Goal: Transaction & Acquisition: Purchase product/service

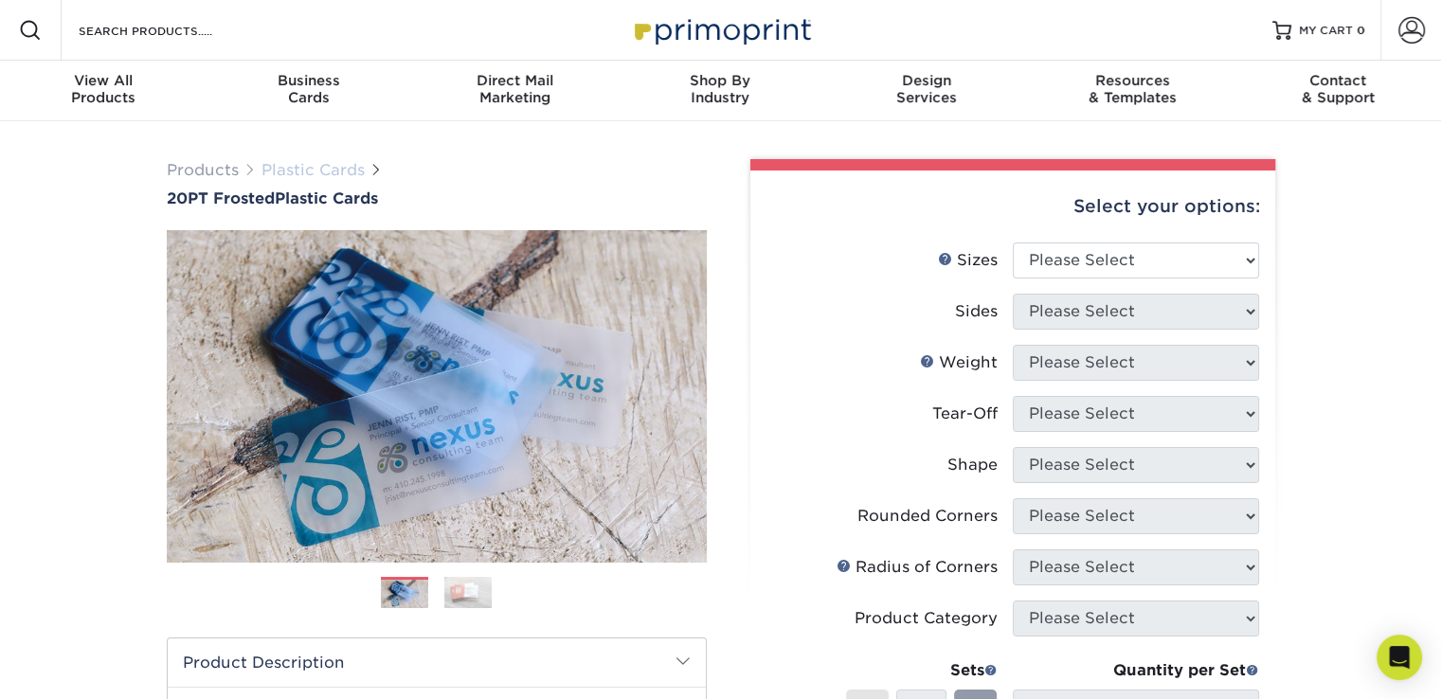
click at [317, 168] on link "Plastic Cards" at bounding box center [312, 170] width 103 height 18
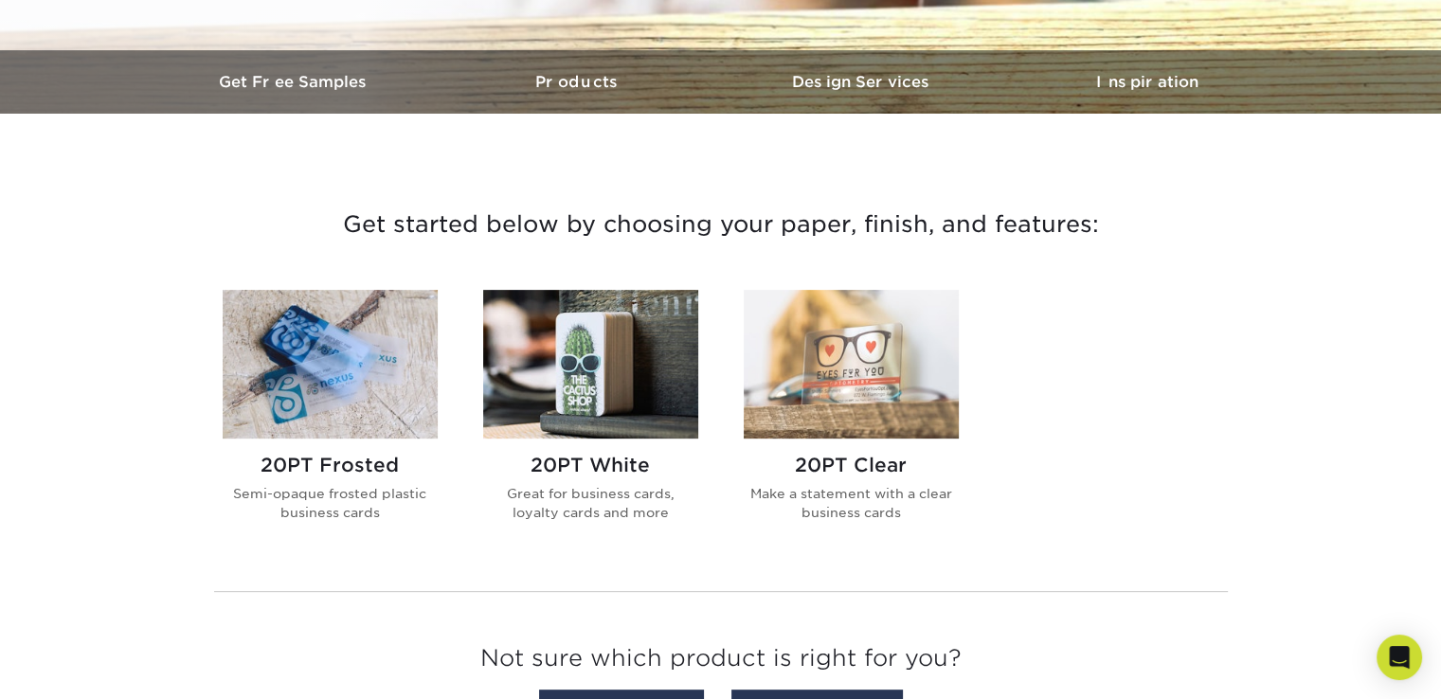
scroll to position [663, 0]
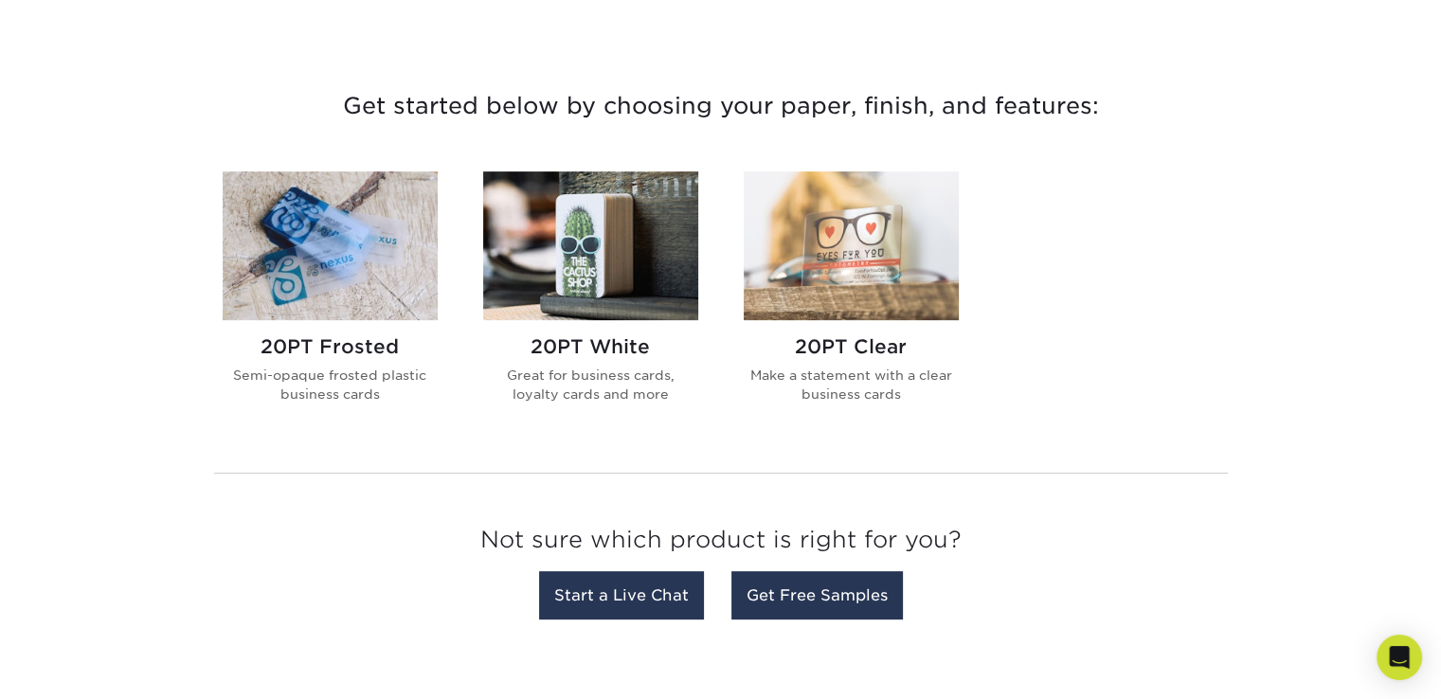
click at [614, 235] on img at bounding box center [590, 245] width 215 height 149
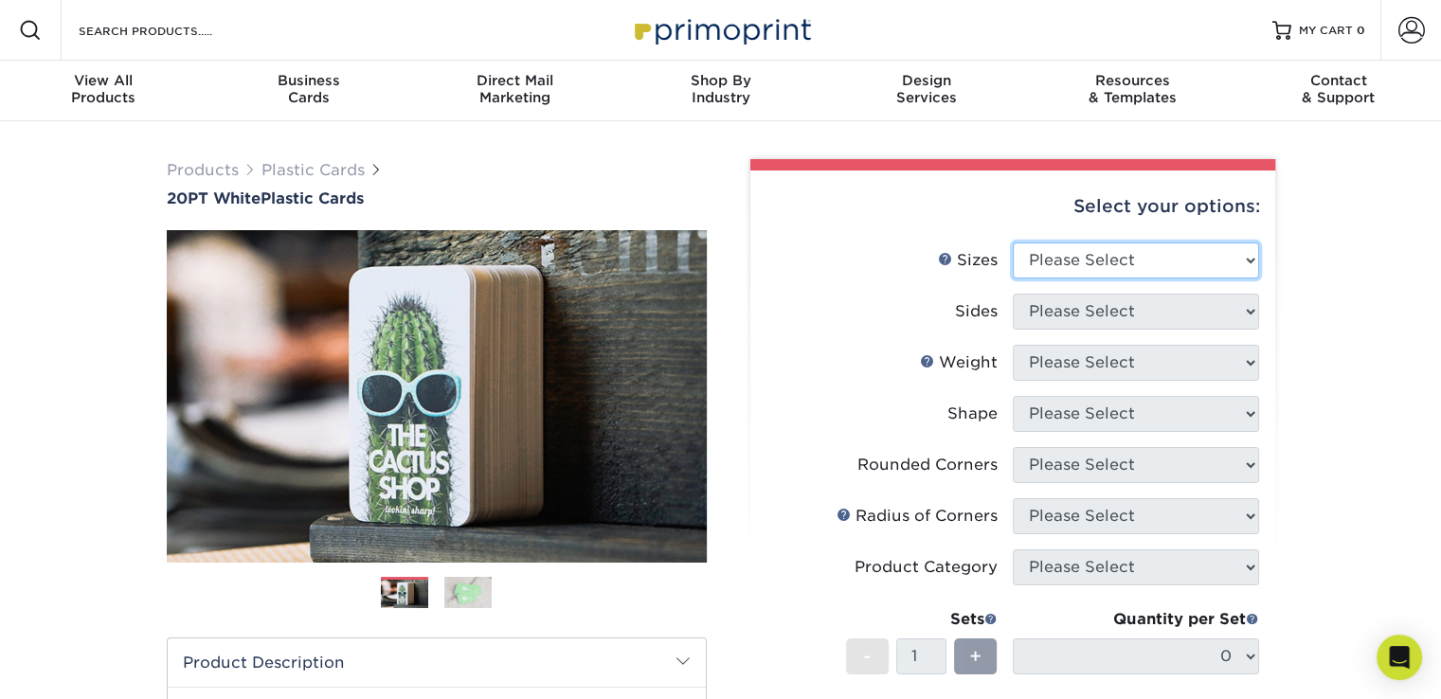
click at [1140, 262] on select "Please Select 2" x 3.5" 2" x 8" 2.12" x 3.375" 2.5" x 2.5" 4.25" x 6"" at bounding box center [1136, 261] width 246 height 36
select select "2.12x3.38"
click at [1013, 243] on select "Please Select 2" x 3.5" 2" x 8" 2.12" x 3.375" 2.5" x 2.5" 4.25" x 6"" at bounding box center [1136, 261] width 246 height 36
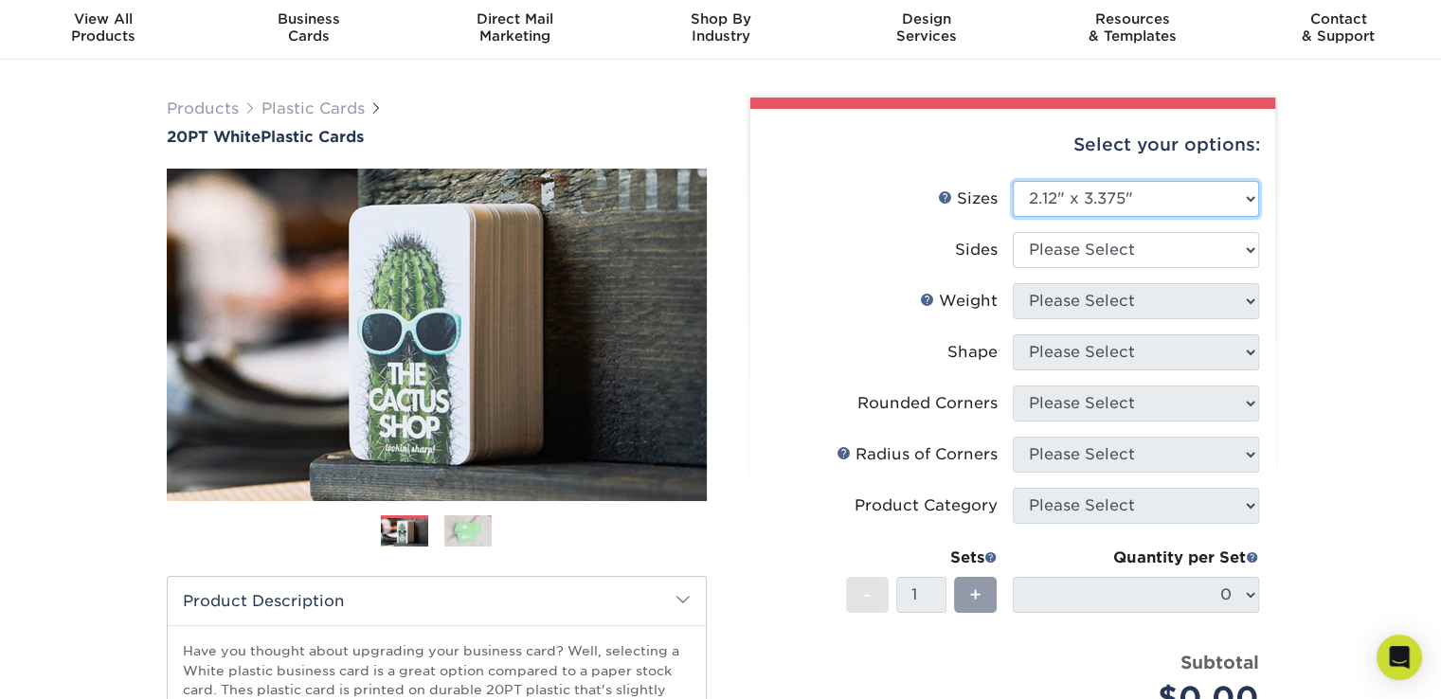
scroll to position [95, 0]
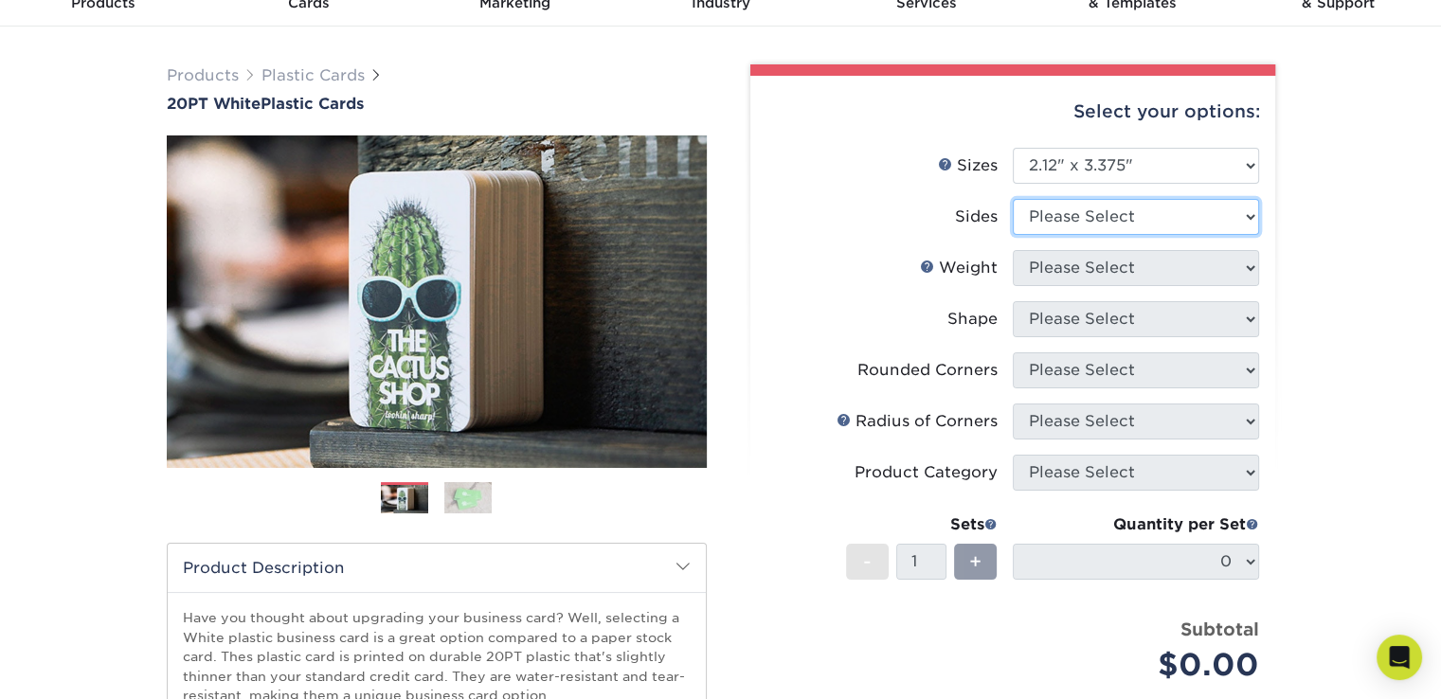
click at [1137, 217] on select "Please Select Print Both Sides Print Front Only" at bounding box center [1136, 217] width 246 height 36
select select "13abbda7-1d64-4f25-8bb2-c179b224825d"
click at [1013, 199] on select "Please Select Print Both Sides Print Front Only" at bounding box center [1136, 217] width 246 height 36
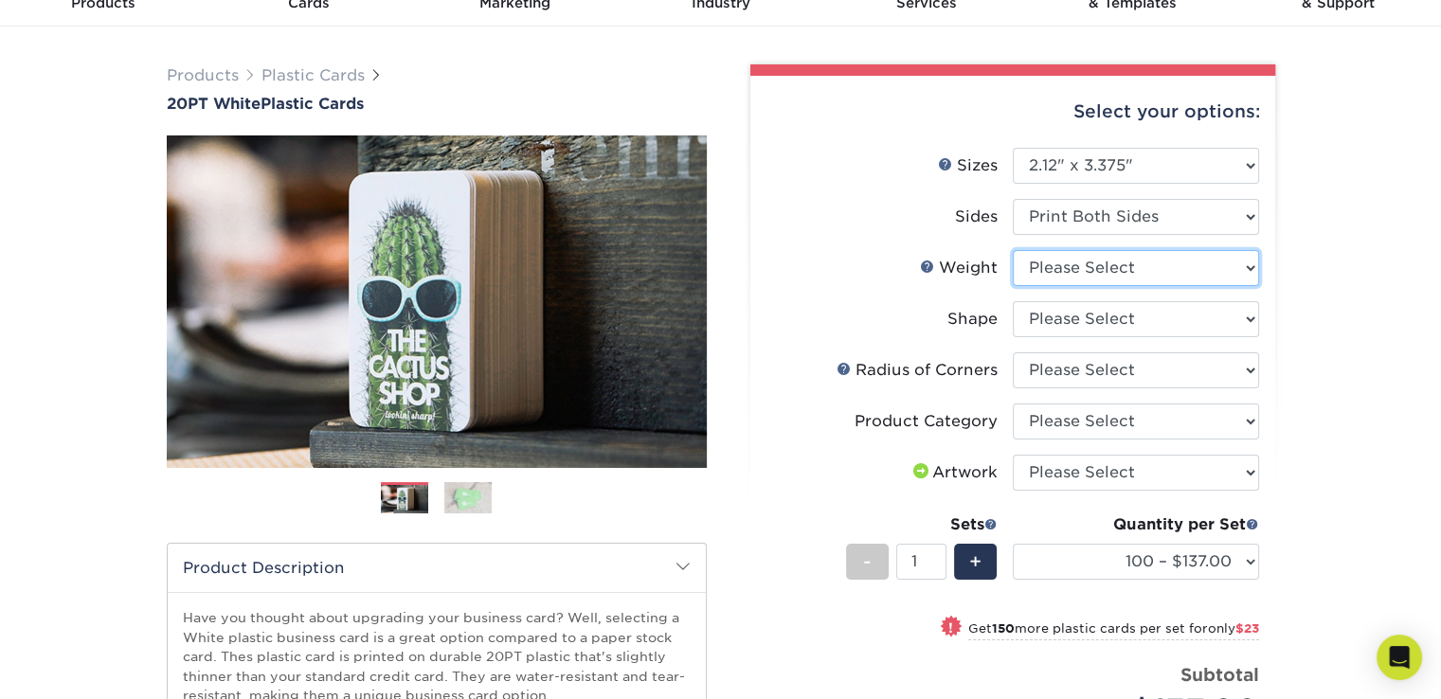
click at [1190, 274] on select "Please Select 20PT White Plastic" at bounding box center [1136, 268] width 246 height 36
select select "20PT White Plastic"
click at [1013, 250] on select "Please Select 20PT White Plastic" at bounding box center [1136, 268] width 246 height 36
select select "-1"
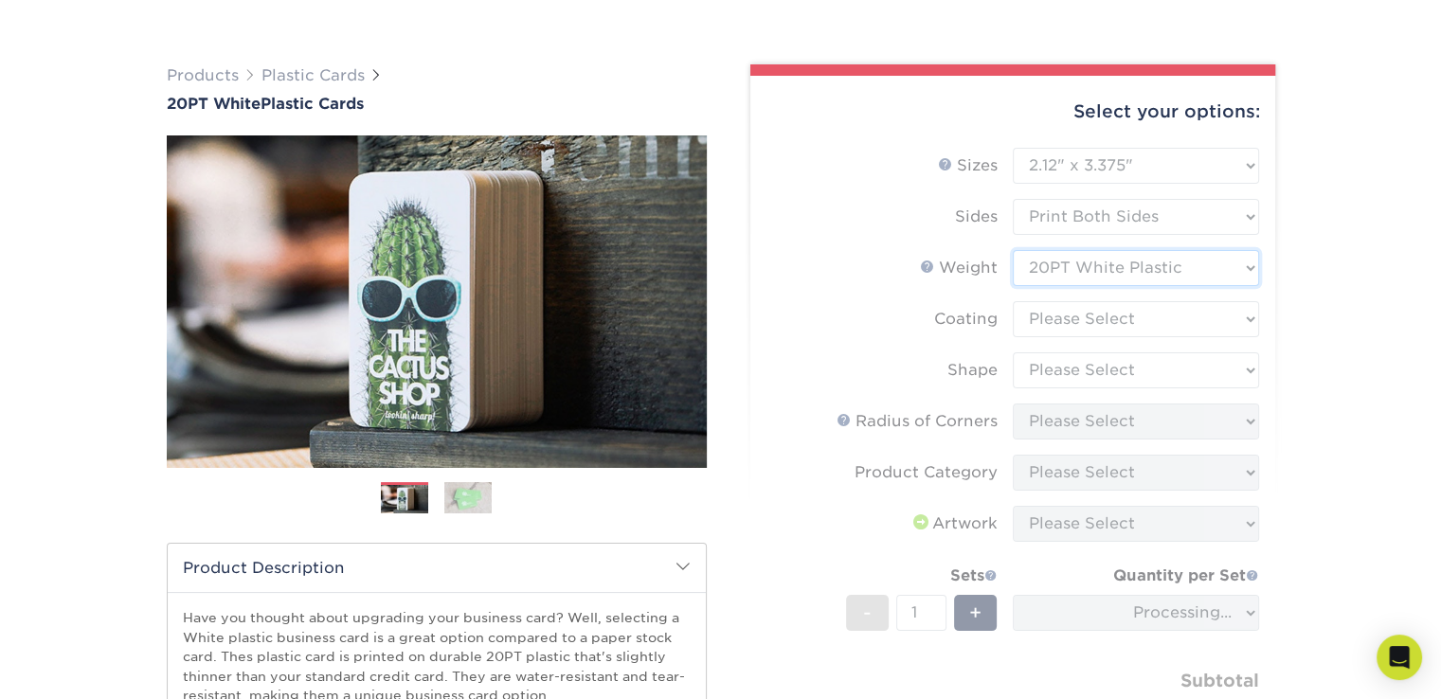
scroll to position [189, 0]
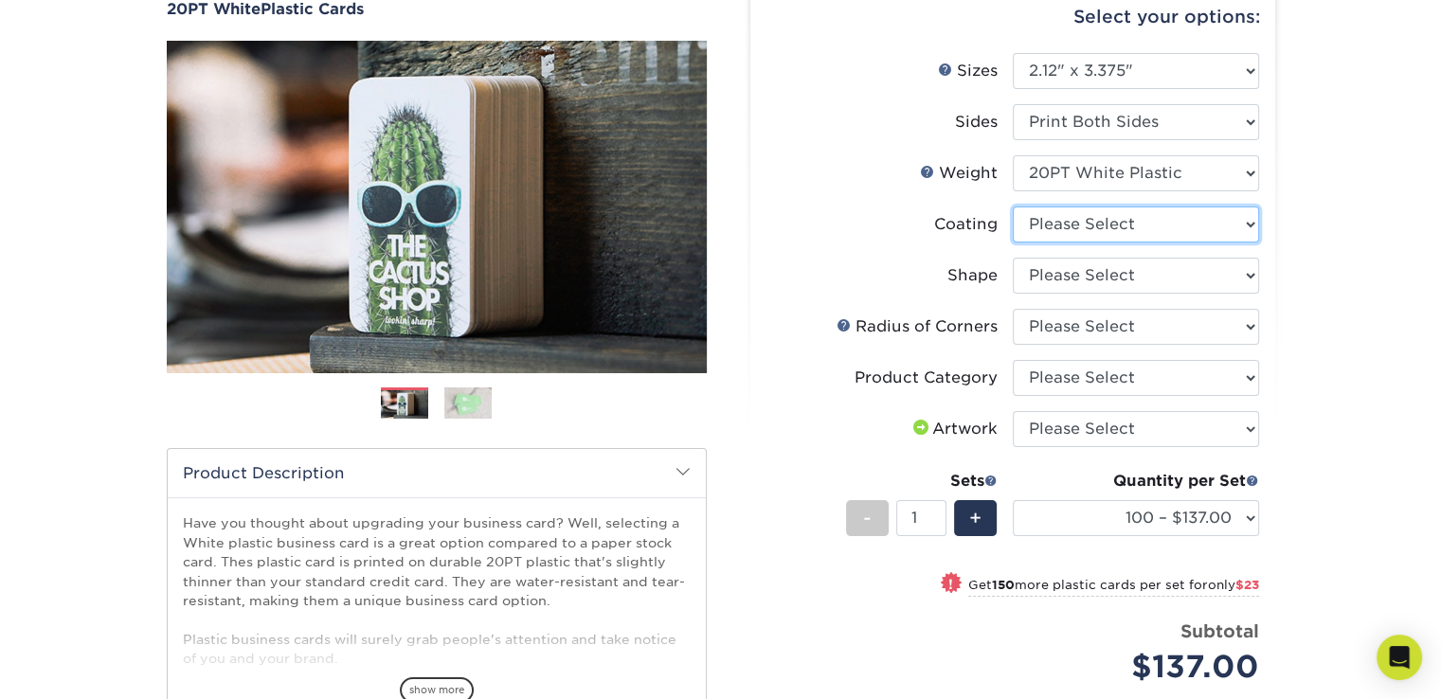
click at [1185, 224] on select at bounding box center [1136, 225] width 246 height 36
select select "3e7618de-abca-4bda-9f97-8b9129e913d8"
click at [1013, 207] on select at bounding box center [1136, 225] width 246 height 36
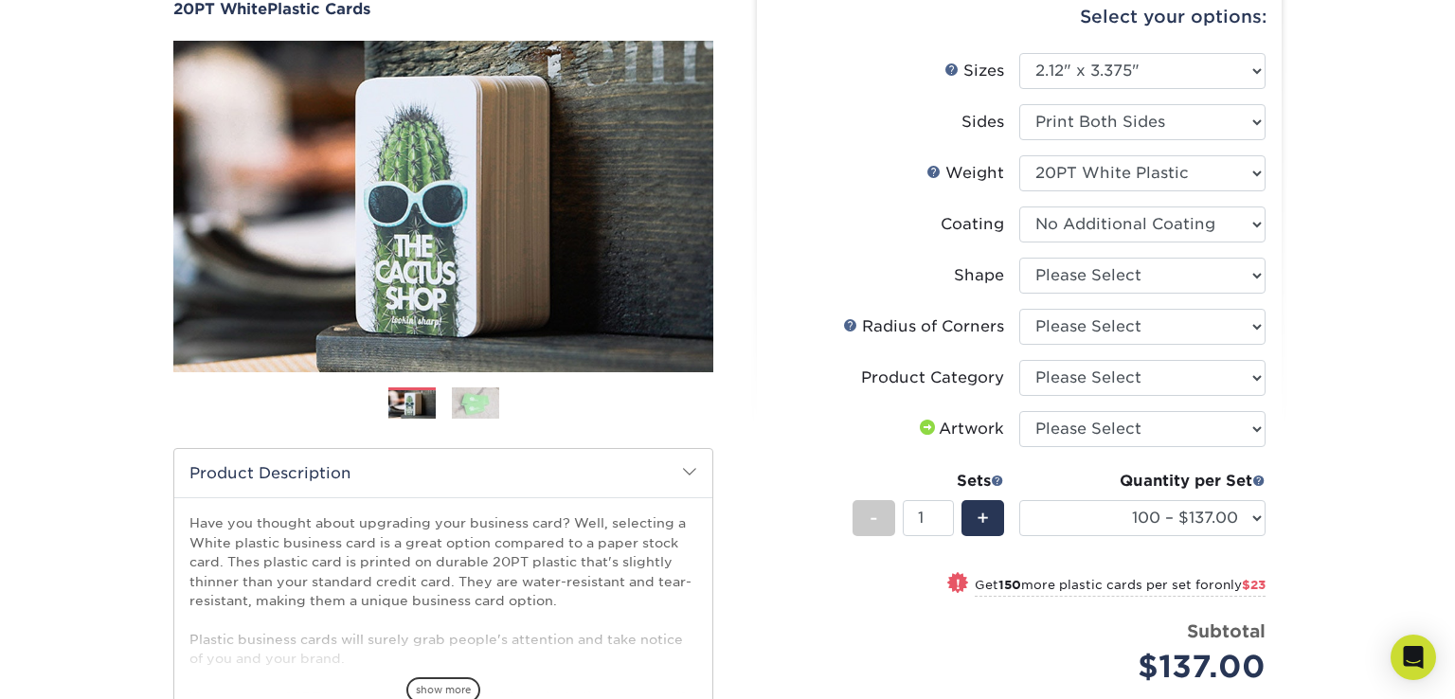
select select "-1"
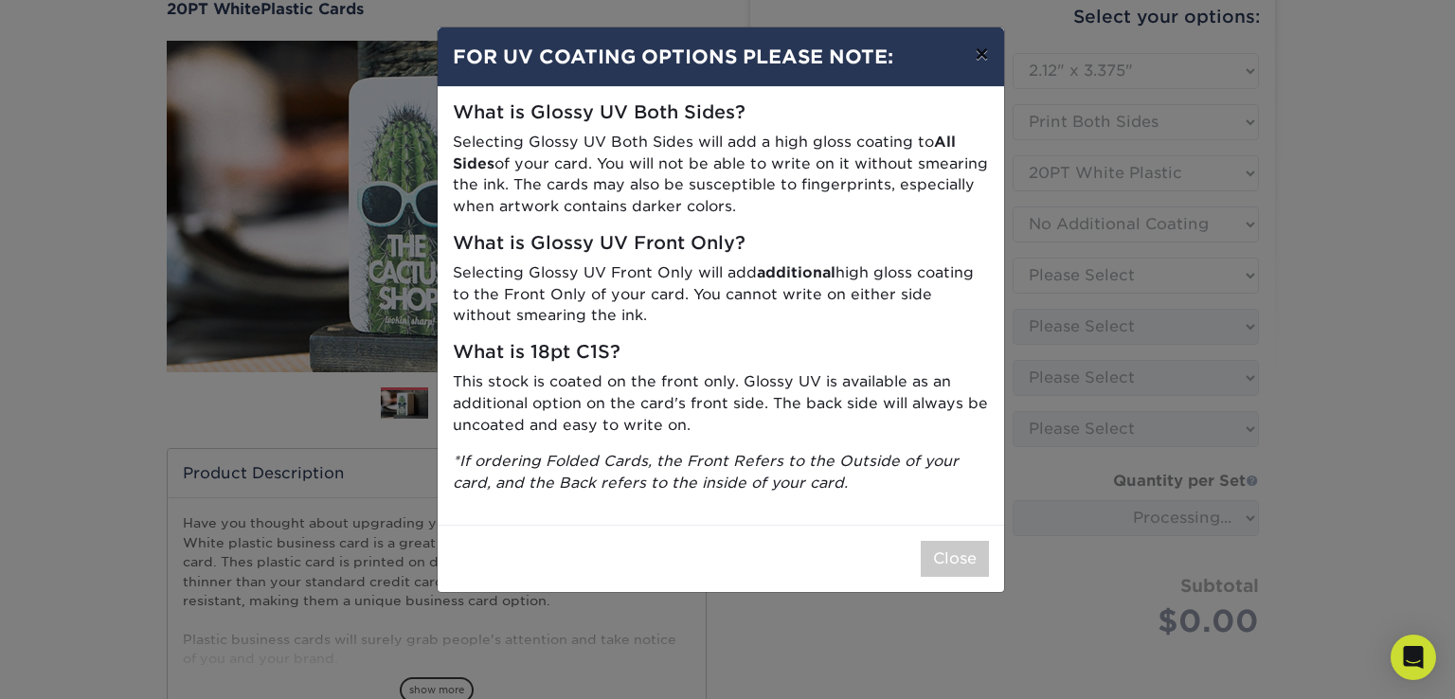
click at [982, 59] on button "×" at bounding box center [982, 53] width 44 height 53
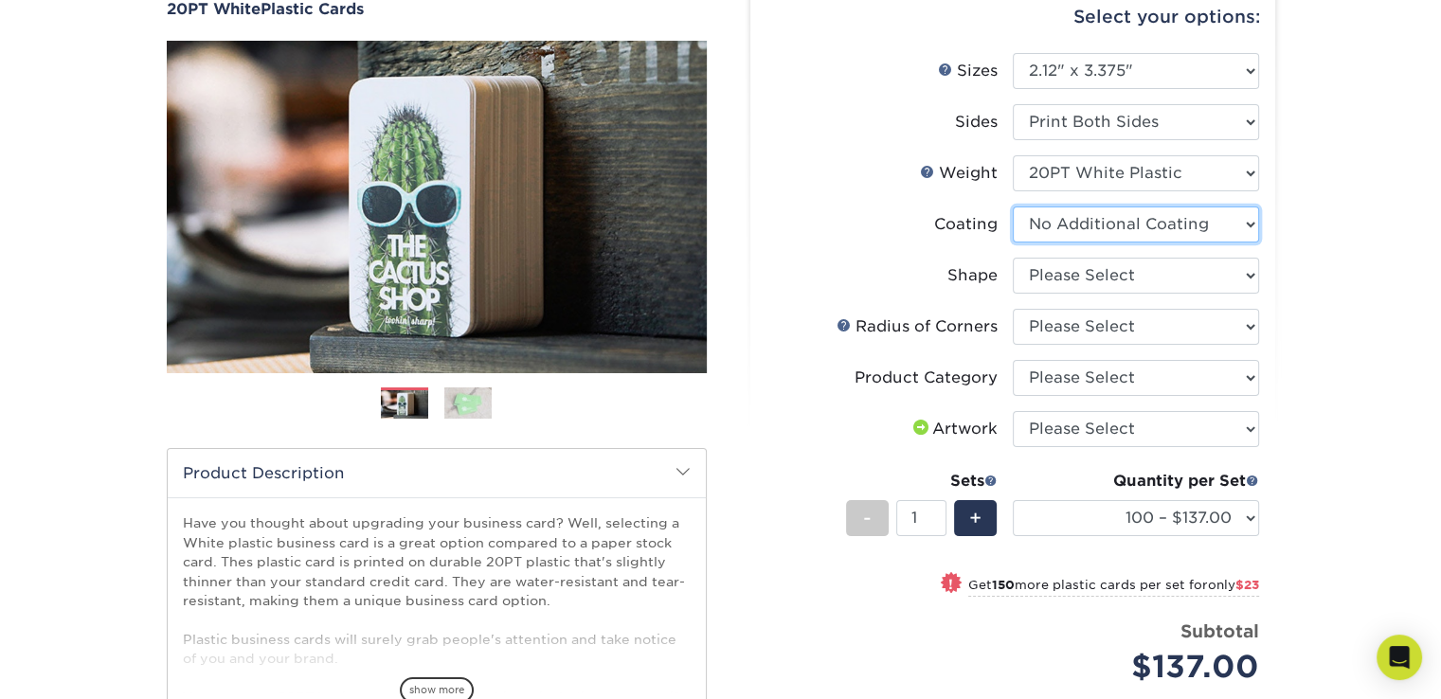
click at [1225, 224] on select at bounding box center [1136, 225] width 246 height 36
click at [1327, 225] on div "Products Plastic Cards 20PT White Plastic Cards Previous Next and" at bounding box center [720, 451] width 1441 height 1039
click at [1152, 269] on select "Please Select Standard" at bounding box center [1136, 276] width 246 height 36
click at [1306, 279] on div "Products Plastic Cards 20PT White Plastic Cards Previous Next and" at bounding box center [720, 451] width 1441 height 1039
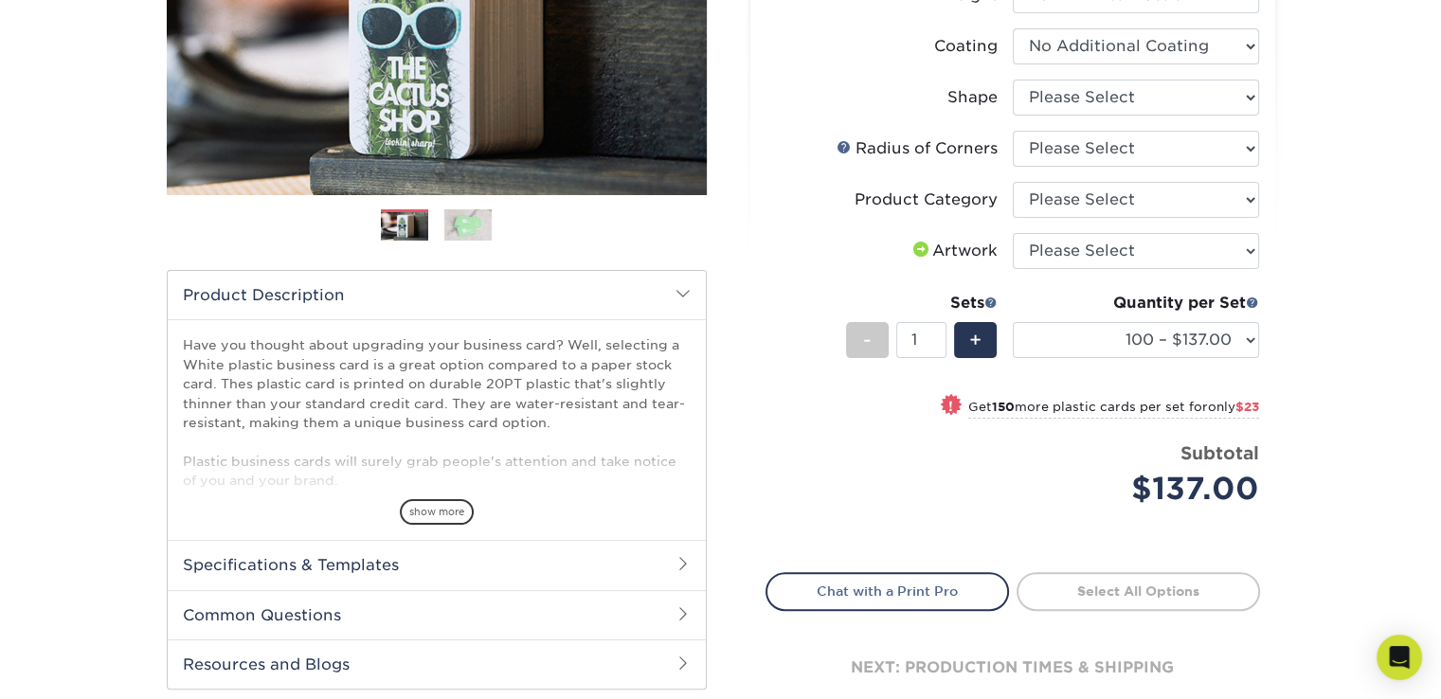
scroll to position [379, 0]
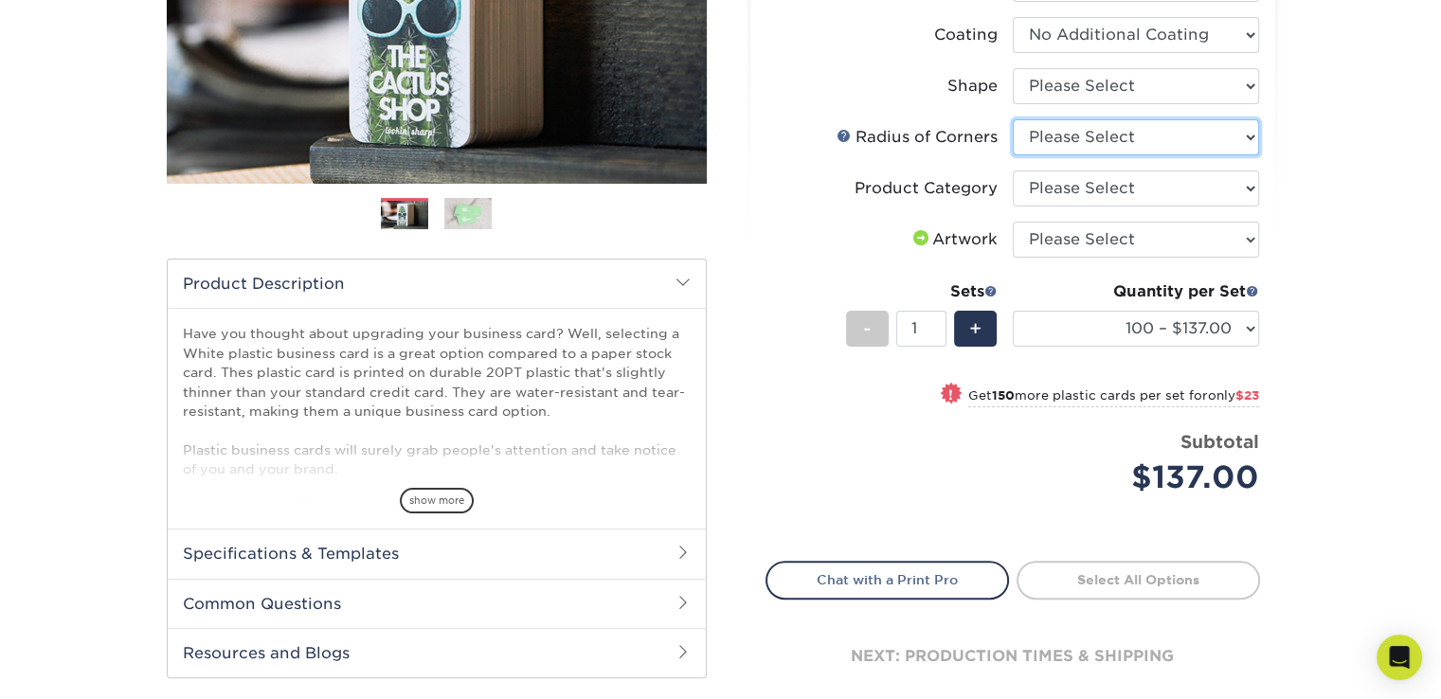
click at [1156, 143] on select "Please Select Rounded 1/8" Rounded 1/4"" at bounding box center [1136, 137] width 246 height 36
click at [1013, 119] on select "Please Select Rounded 1/8" Rounded 1/4"" at bounding box center [1136, 137] width 246 height 36
click at [1188, 139] on select "Please Select Rounded 1/8" Rounded 1/4"" at bounding box center [1136, 137] width 246 height 36
click at [1013, 119] on select "Please Select Rounded 1/8" Rounded 1/4"" at bounding box center [1136, 137] width 246 height 36
click at [1168, 142] on select "Please Select Rounded 1/8" Rounded 1/4"" at bounding box center [1136, 137] width 246 height 36
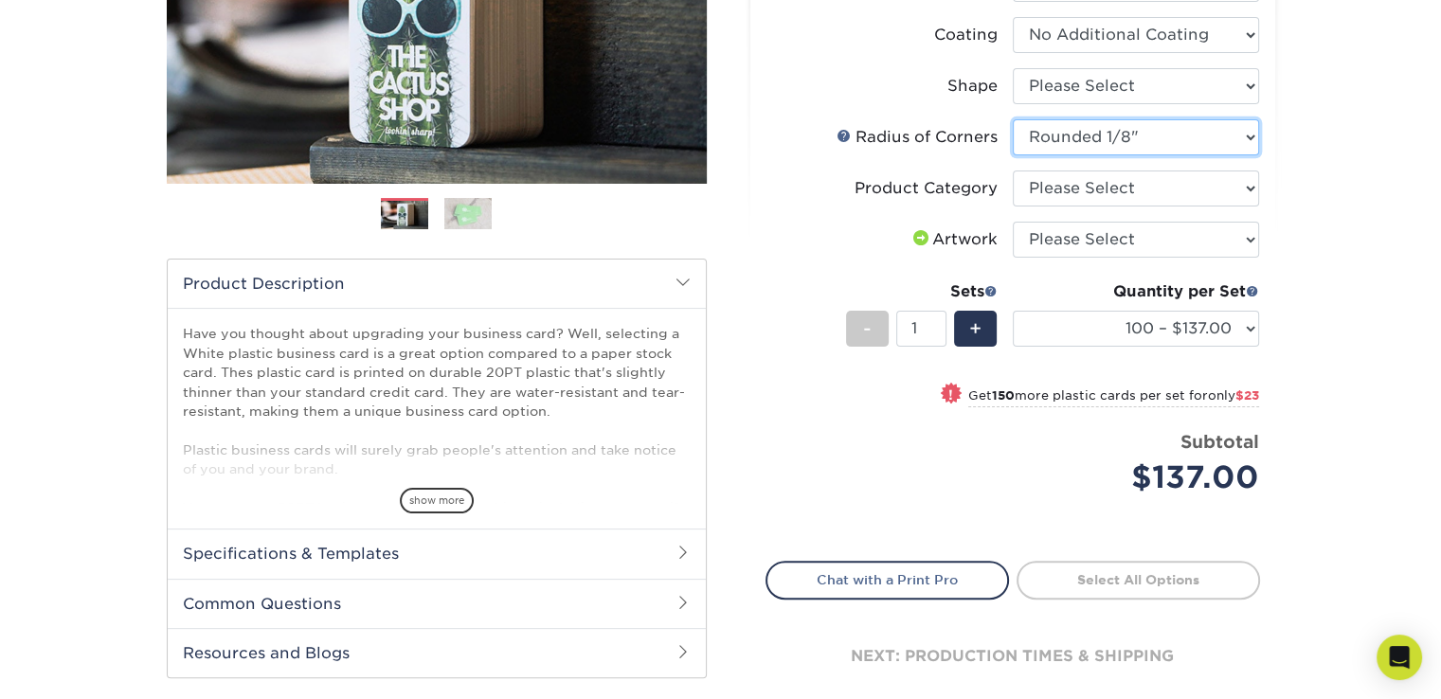
select select "479fbfe7-6a0c-4895-8c9a-81739b7486c9"
click at [1013, 119] on select "Please Select Rounded 1/8" Rounded 1/4"" at bounding box center [1136, 137] width 246 height 36
click at [1325, 183] on div "Products Plastic Cards 20PT White Plastic Cards Previous Next and" at bounding box center [720, 261] width 1441 height 1039
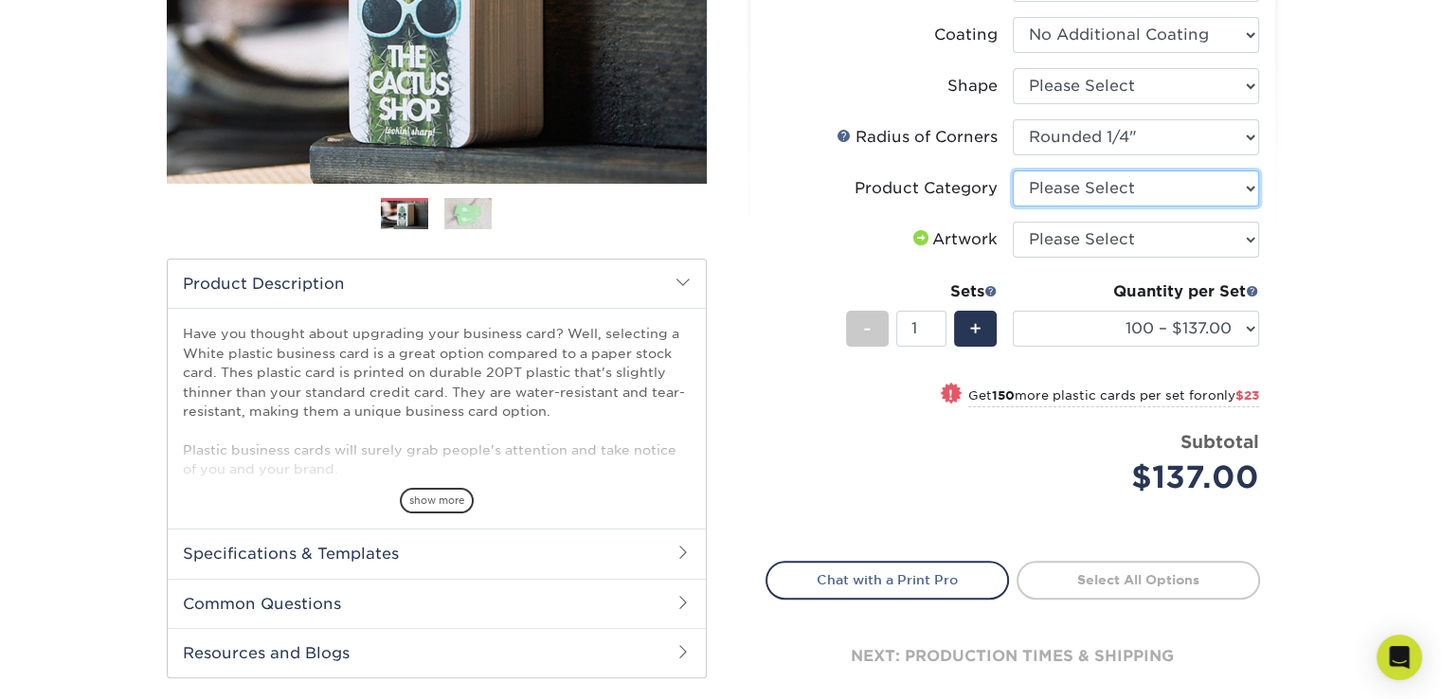
click at [1192, 189] on select "Please Select Business Cards" at bounding box center [1136, 189] width 246 height 36
select select "3b5148f1-0588-4f88-a218-97bcfdce65c1"
click at [1013, 171] on select "Please Select Business Cards" at bounding box center [1136, 189] width 246 height 36
click at [1201, 243] on select "Please Select I will upload files I need a design - $100" at bounding box center [1136, 240] width 246 height 36
select select "upload"
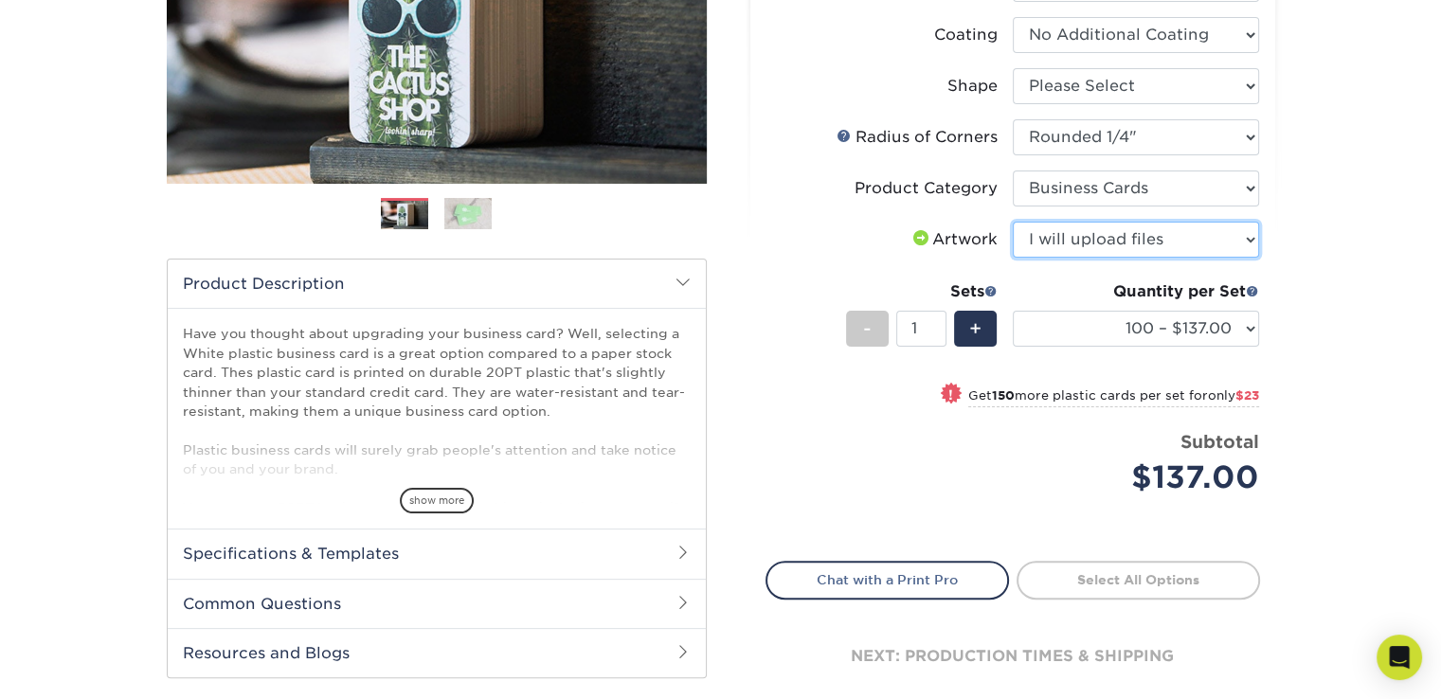
click at [1013, 222] on select "Please Select I will upload files I need a design - $100" at bounding box center [1136, 240] width 246 height 36
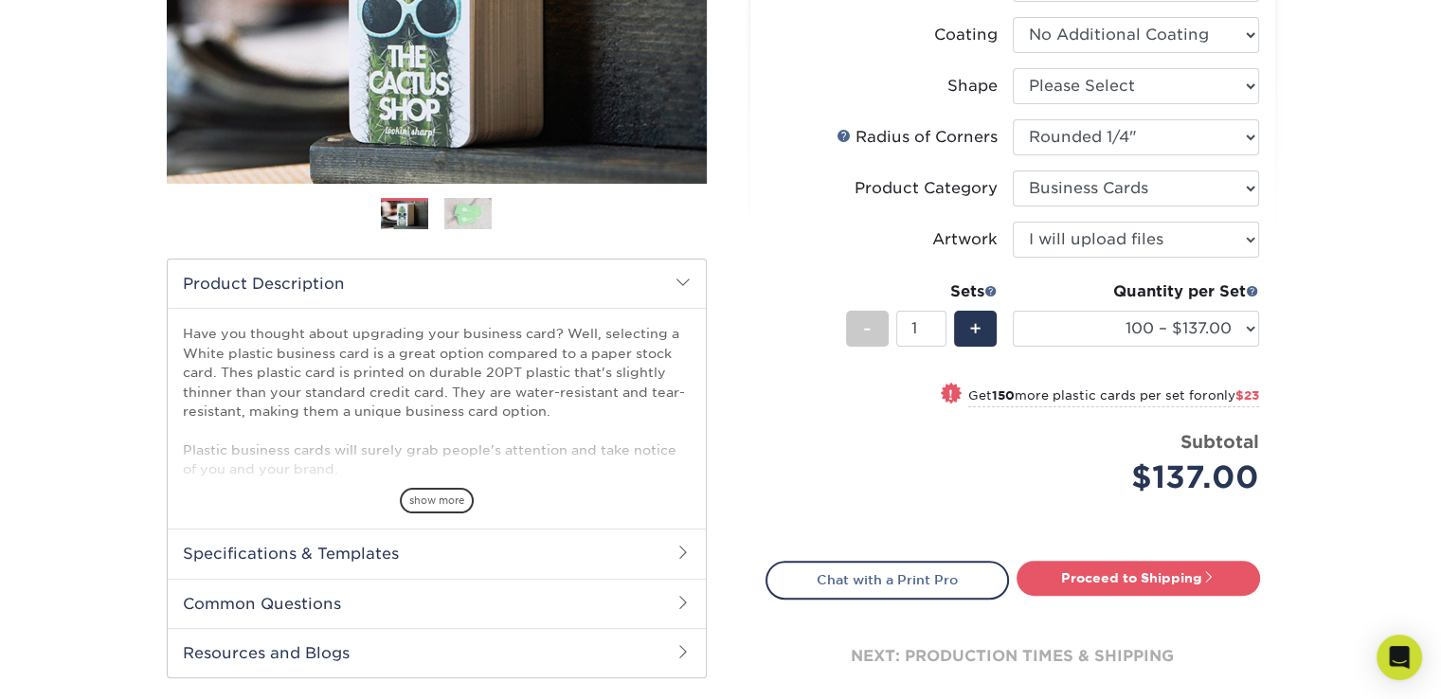
click at [1309, 237] on div "Products Plastic Cards 20PT White Plastic Cards Previous Next and" at bounding box center [720, 261] width 1441 height 1039
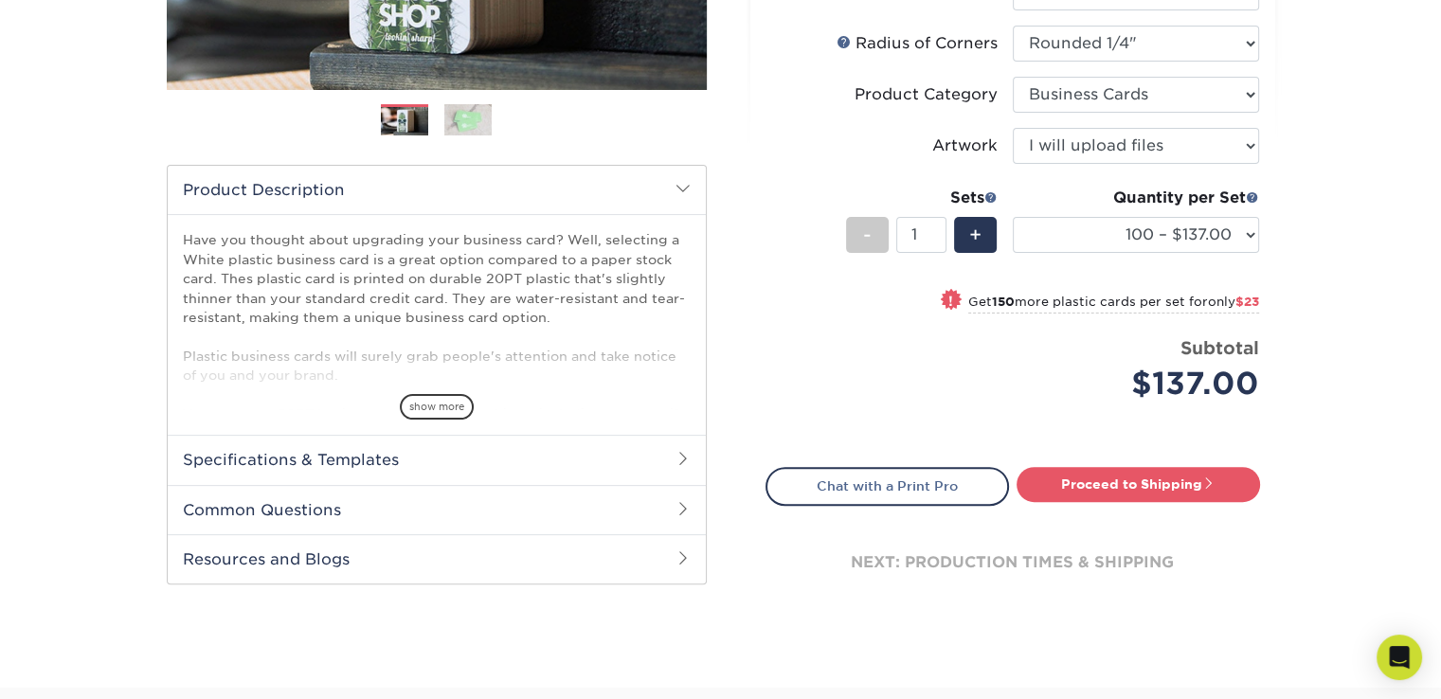
scroll to position [474, 0]
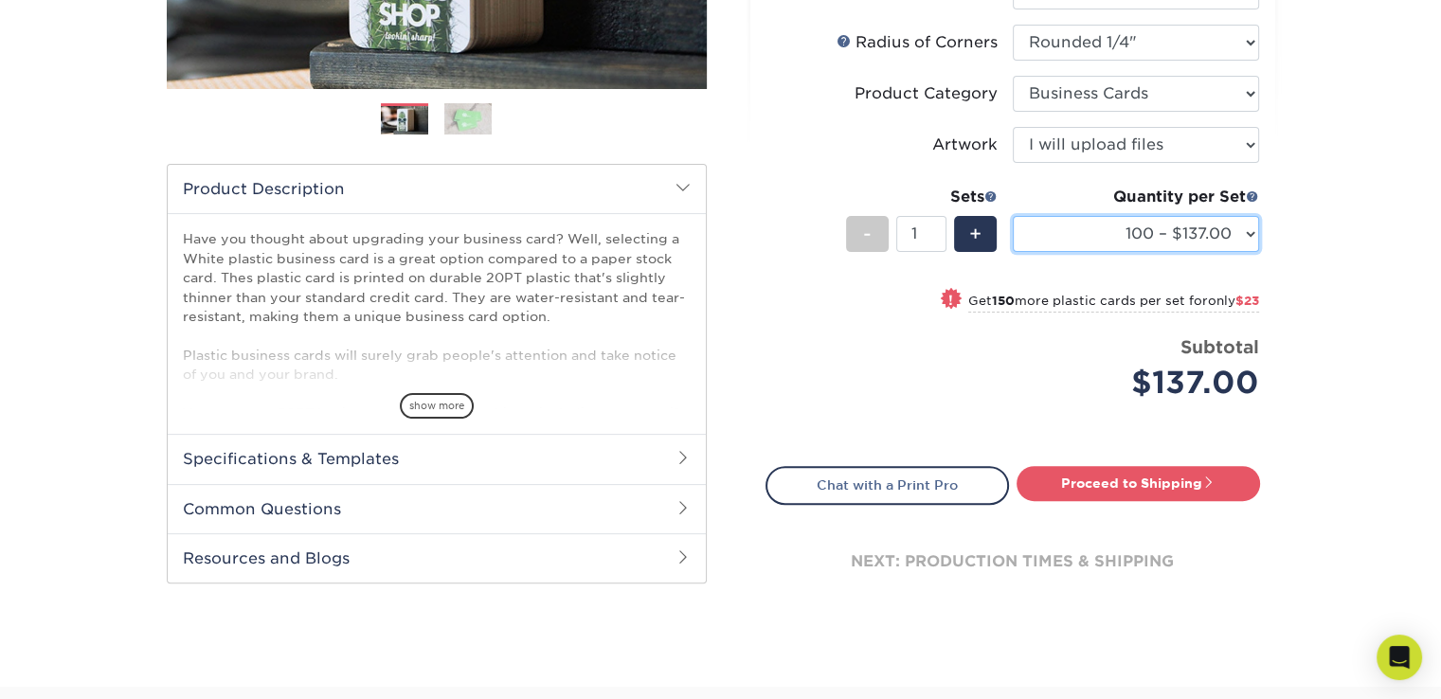
click at [1206, 232] on select "100 – $137.00 250 – $160.00 500 – $195.00 1000 – $226.00 2500 – $540.00 5000 – …" at bounding box center [1136, 234] width 246 height 36
select select "1000 – $226.00"
click at [1013, 216] on select "100 – $137.00 250 – $160.00 500 – $195.00 1000 – $226.00 2500 – $540.00 5000 – …" at bounding box center [1136, 234] width 246 height 36
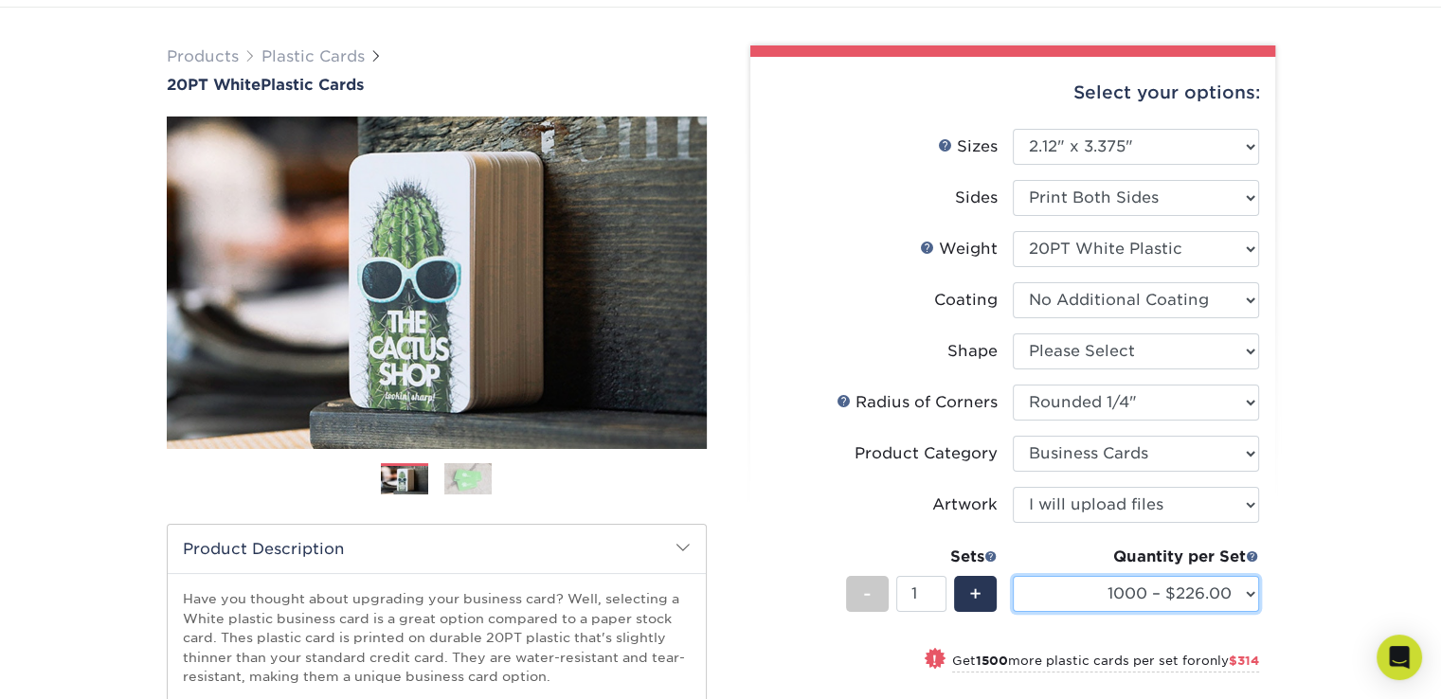
scroll to position [95, 0]
